Goal: Task Accomplishment & Management: Use online tool/utility

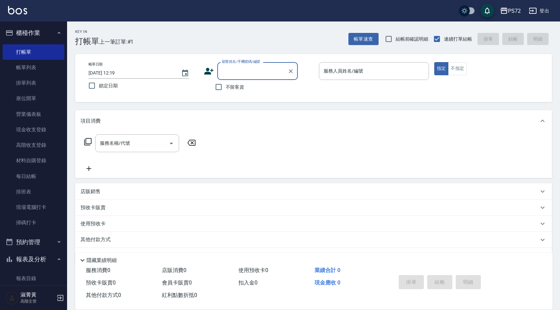
scroll to position [18, 0]
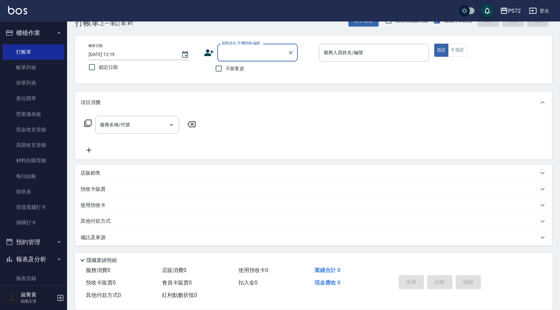
click at [252, 53] on input "顧客姓名/手機號碼/編號" at bounding box center [252, 53] width 64 height 12
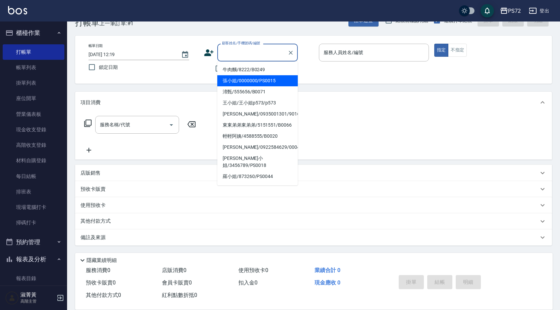
click at [269, 83] on li "張小姐/0000000/PS0015" at bounding box center [257, 80] width 81 height 11
type input "張小姐/0000000/PS0015"
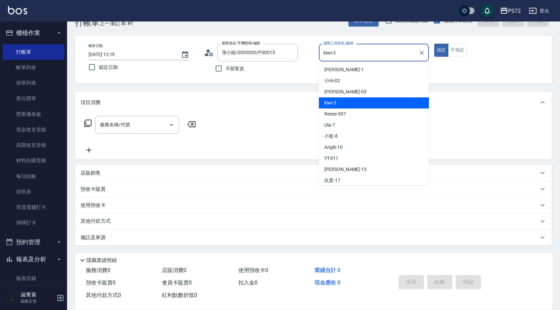
click at [342, 52] on input "kiwi-3" at bounding box center [369, 53] width 94 height 12
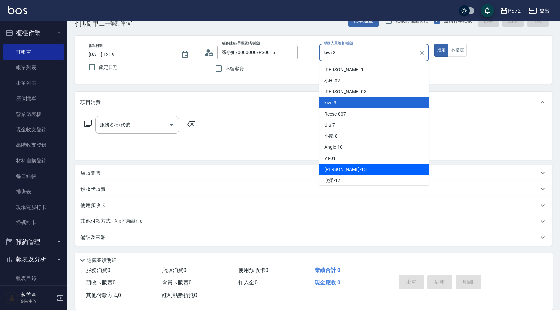
scroll to position [37, 0]
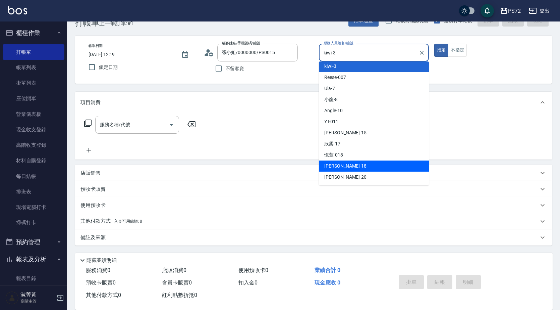
click at [352, 165] on div "[PERSON_NAME] -18" at bounding box center [374, 165] width 110 height 11
type input "[PERSON_NAME]-18"
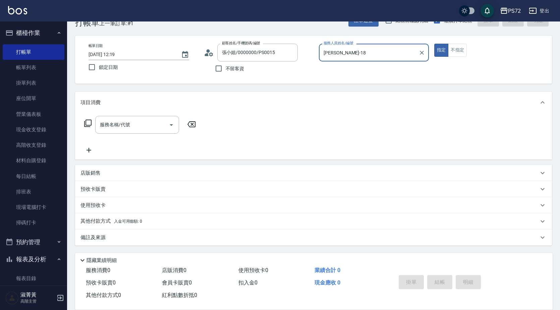
click at [464, 34] on div "Key In 打帳單 上一筆訂單:#1 帳單速查 結帳前確認明細 連續打單結帳 掛單 結帳 明細 帳單日期 [DATE] 12:19 鎖定日期 顧客姓名/手機…" at bounding box center [313, 156] width 493 height 307
click at [454, 59] on div "帳單日期 [DATE] 12:19 鎖定日期 顧客姓名/手機號碼/編號 張小姐/0000000/PS0015 顧客姓名/手機號碼/編號 不留客資 服務人員姓名…" at bounding box center [313, 60] width 461 height 32
click at [459, 49] on button "不指定" at bounding box center [457, 50] width 19 height 13
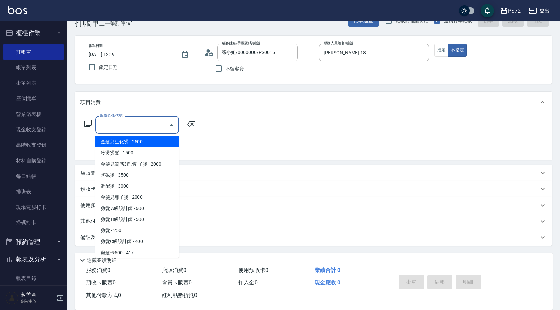
click at [155, 122] on input "服務名稱/代號" at bounding box center [132, 125] width 68 height 12
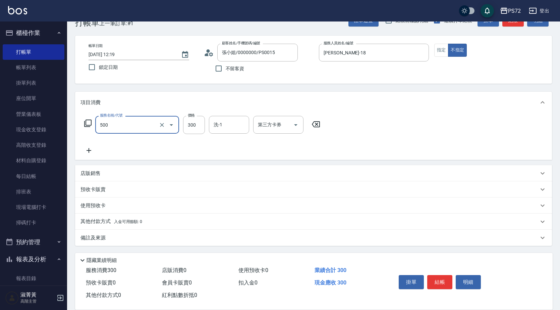
type input "洗髮(A級)(500)"
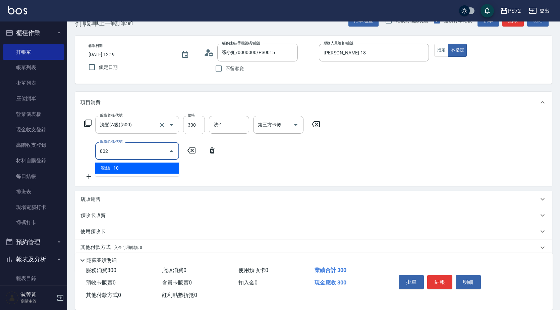
type input "潤絲(802)"
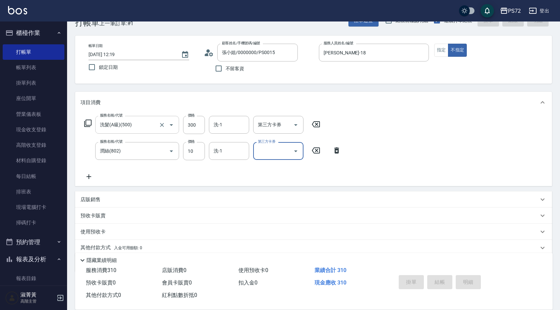
type input "[DATE] 16:35"
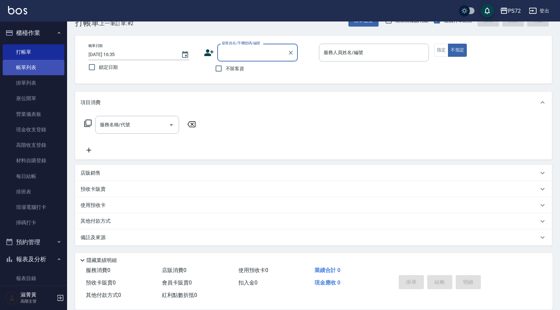
click at [43, 64] on link "帳單列表" at bounding box center [34, 67] width 62 height 15
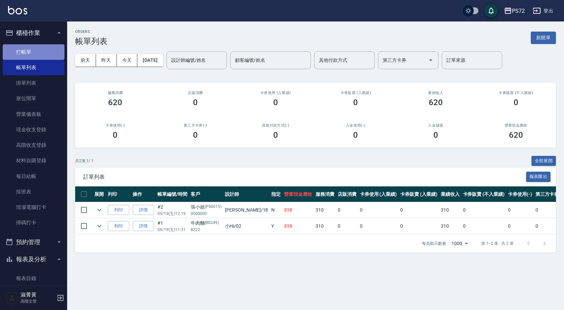
click at [39, 53] on link "打帳單" at bounding box center [34, 51] width 62 height 15
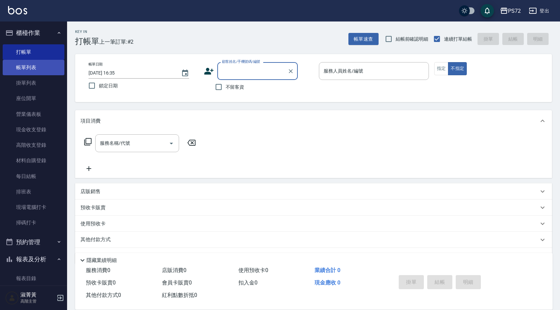
click at [48, 70] on link "帳單列表" at bounding box center [34, 67] width 62 height 15
